Goal: Task Accomplishment & Management: Manage account settings

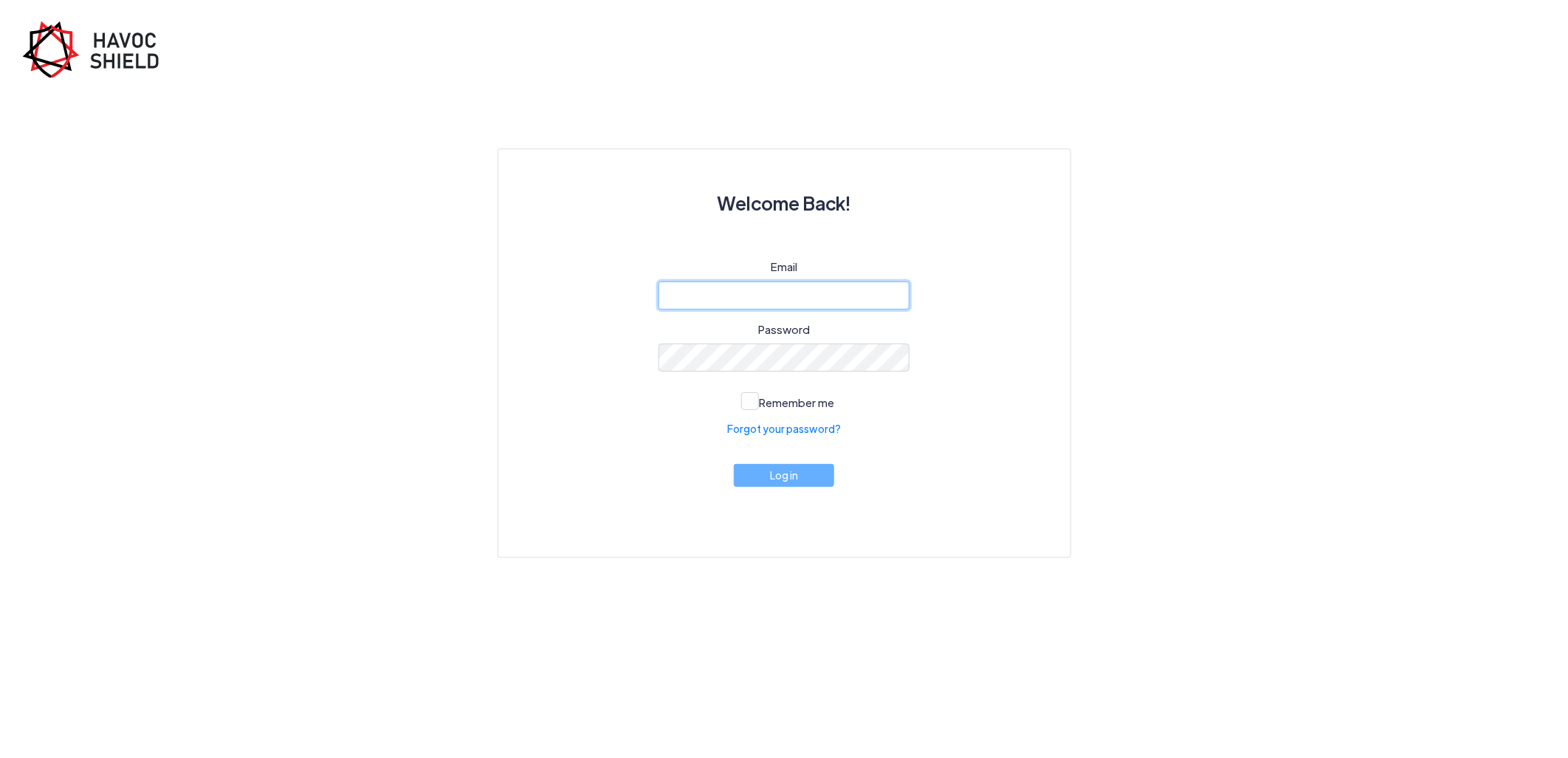
type input "[PERSON_NAME][EMAIL_ADDRESS][DOMAIN_NAME]"
click at [756, 489] on div "Email [PERSON_NAME][EMAIL_ADDRESS][DOMAIN_NAME] Password Remember me Forgot you…" at bounding box center [784, 390] width 501 height 263
click at [756, 486] on button "Log in" at bounding box center [784, 475] width 101 height 23
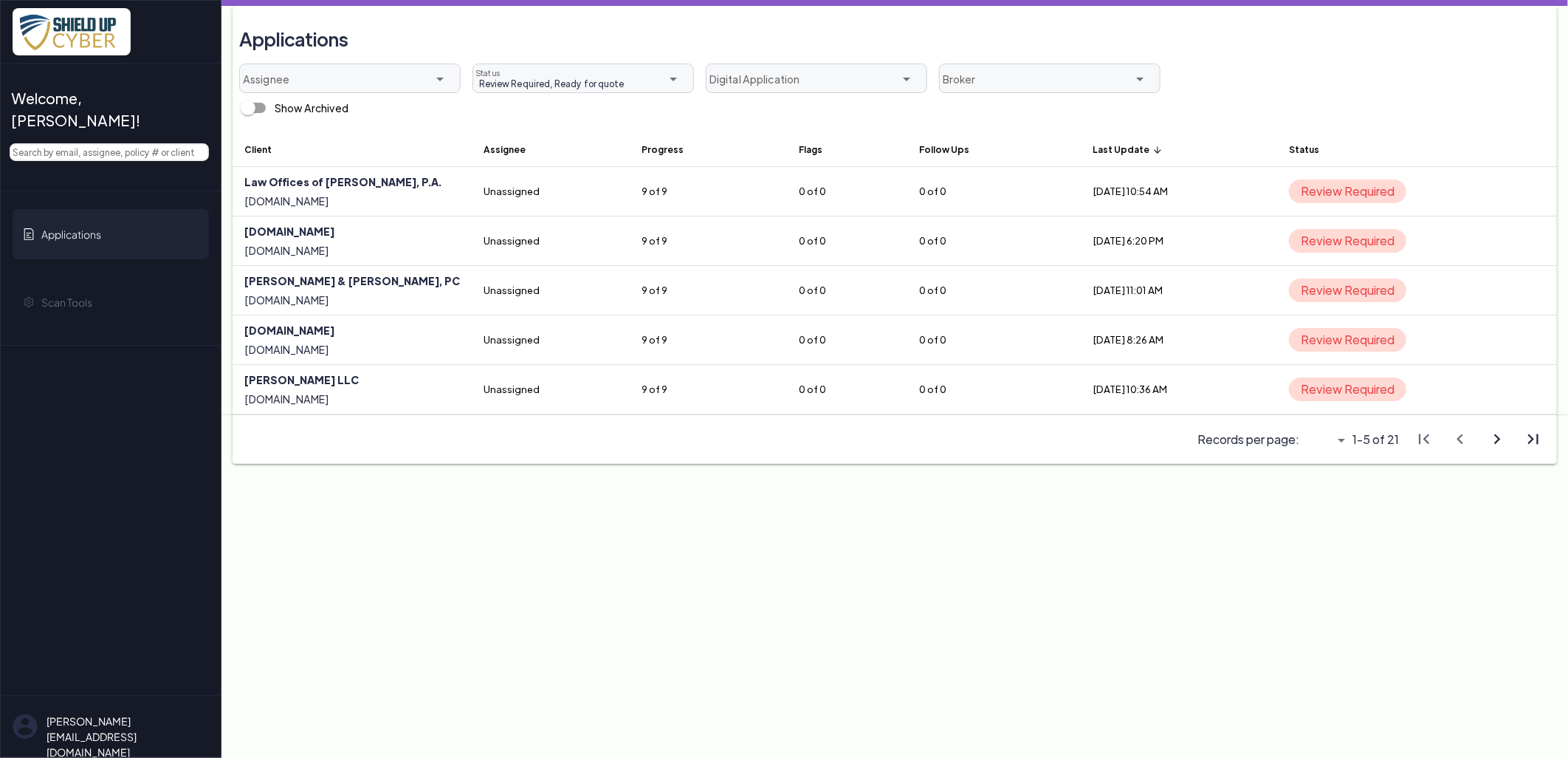
click at [1081, 153] on th "Last Update arrow_upward" at bounding box center [1179, 149] width 196 height 35
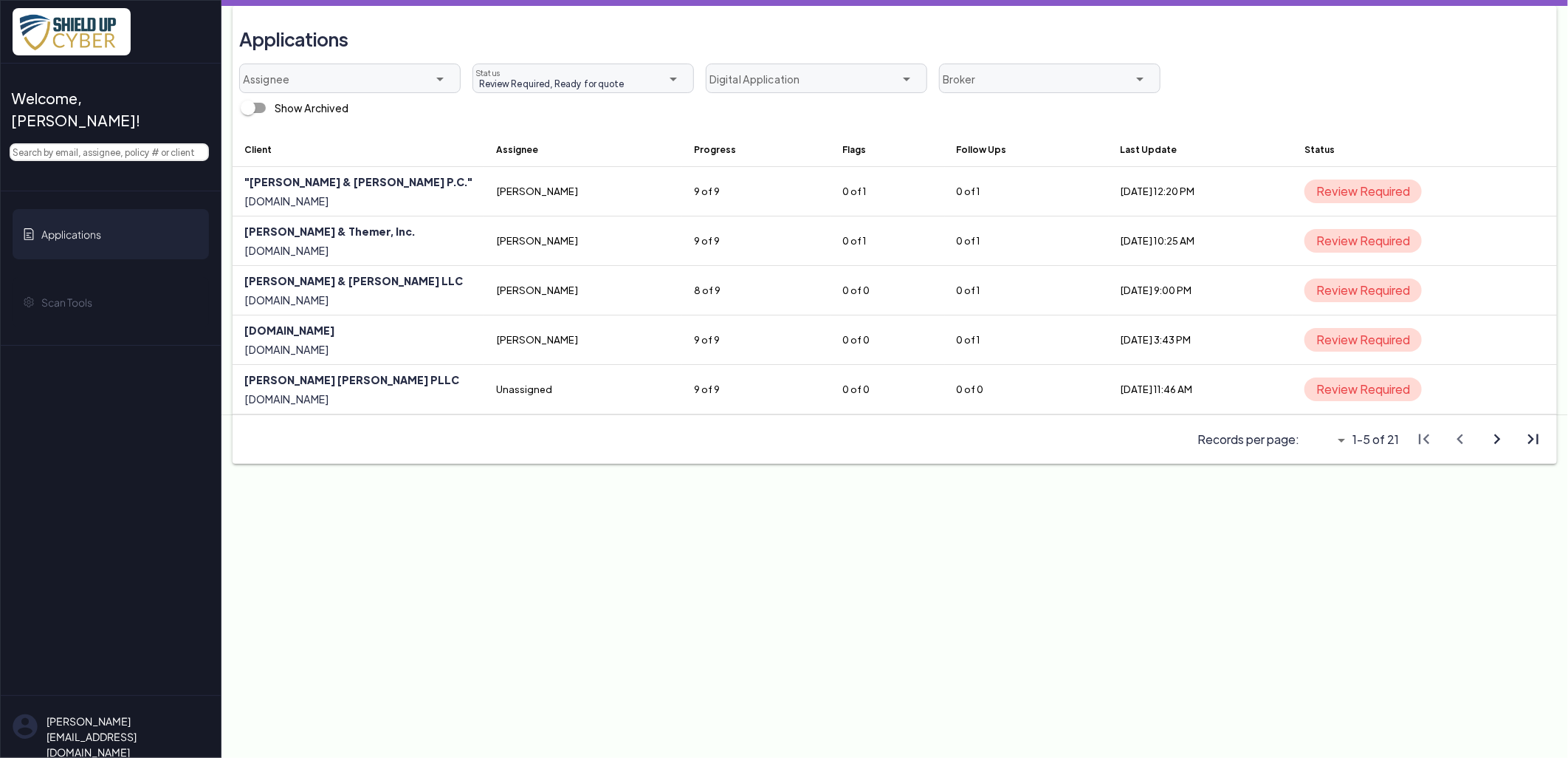
click at [1344, 436] on icon "arrow_drop_down" at bounding box center [1342, 440] width 18 height 18
click at [1320, 521] on span "All" at bounding box center [1319, 522] width 13 height 15
type input "All"
